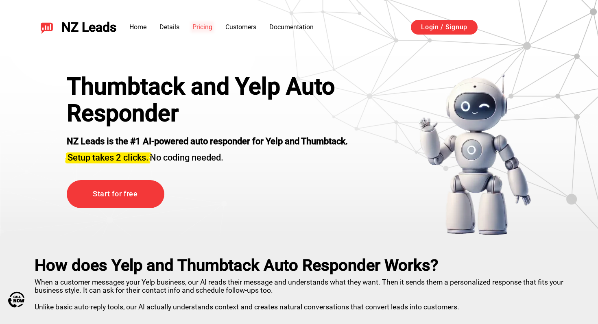
click at [202, 28] on link "Pricing" at bounding box center [202, 27] width 20 height 8
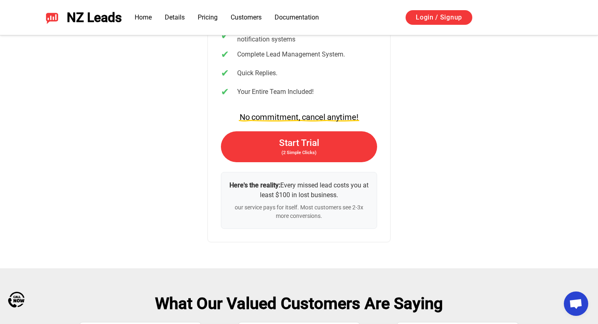
scroll to position [1797, 0]
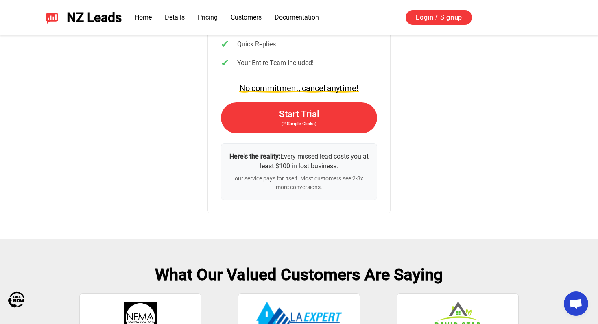
click at [416, 211] on div "Simple, Transparent Pricing 7 days free trial 99 $ / source / month ✔ Instant A…" at bounding box center [299, 32] width 559 height 363
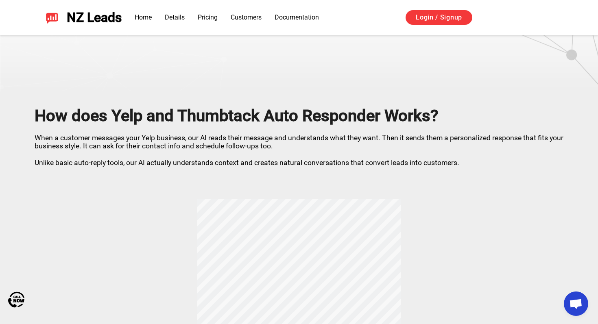
scroll to position [0, 0]
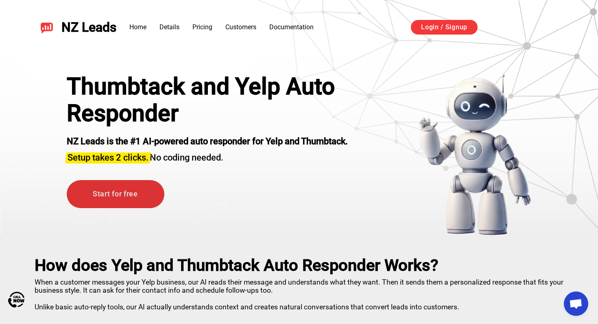
click at [114, 199] on link "Start for free" at bounding box center [116, 194] width 98 height 28
